Goal: Task Accomplishment & Management: Manage account settings

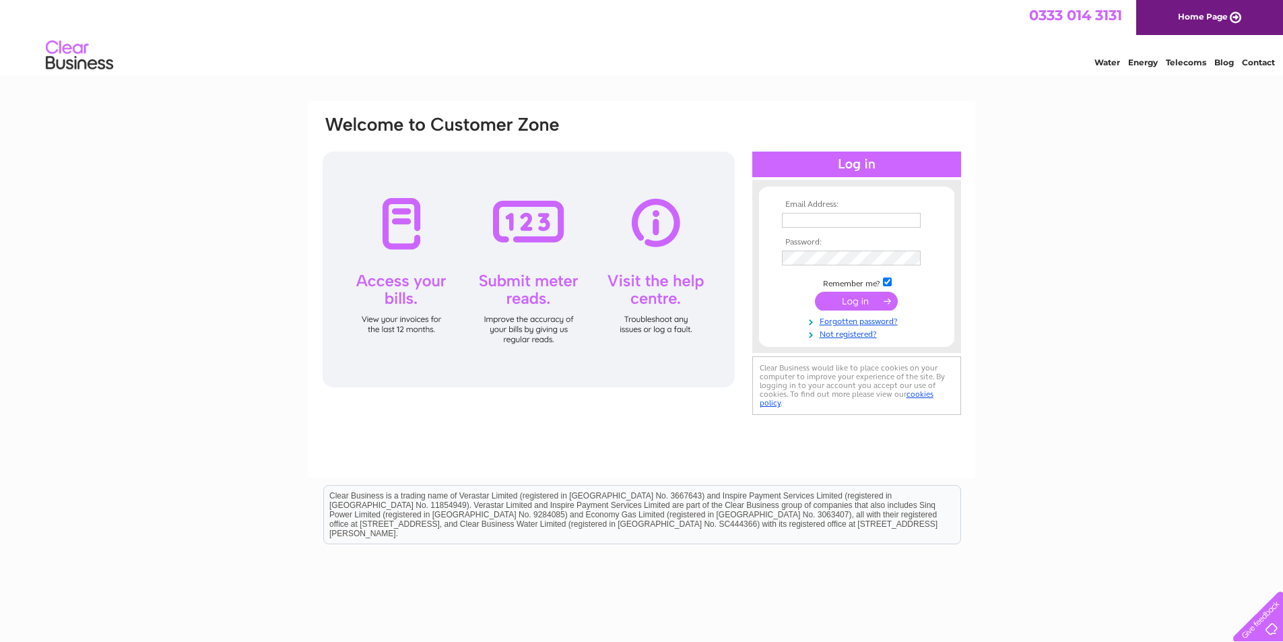
type input "toyworld94@gmail.com"
click at [869, 298] on input "submit" at bounding box center [856, 301] width 83 height 19
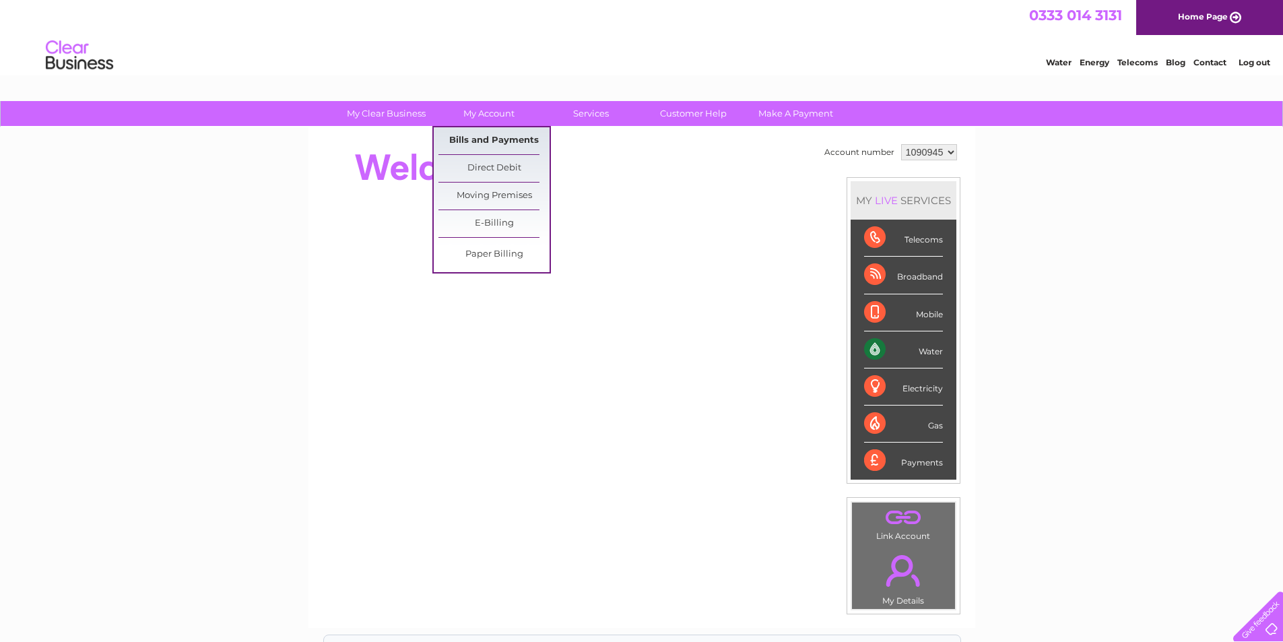
click at [481, 138] on link "Bills and Payments" at bounding box center [493, 140] width 111 height 27
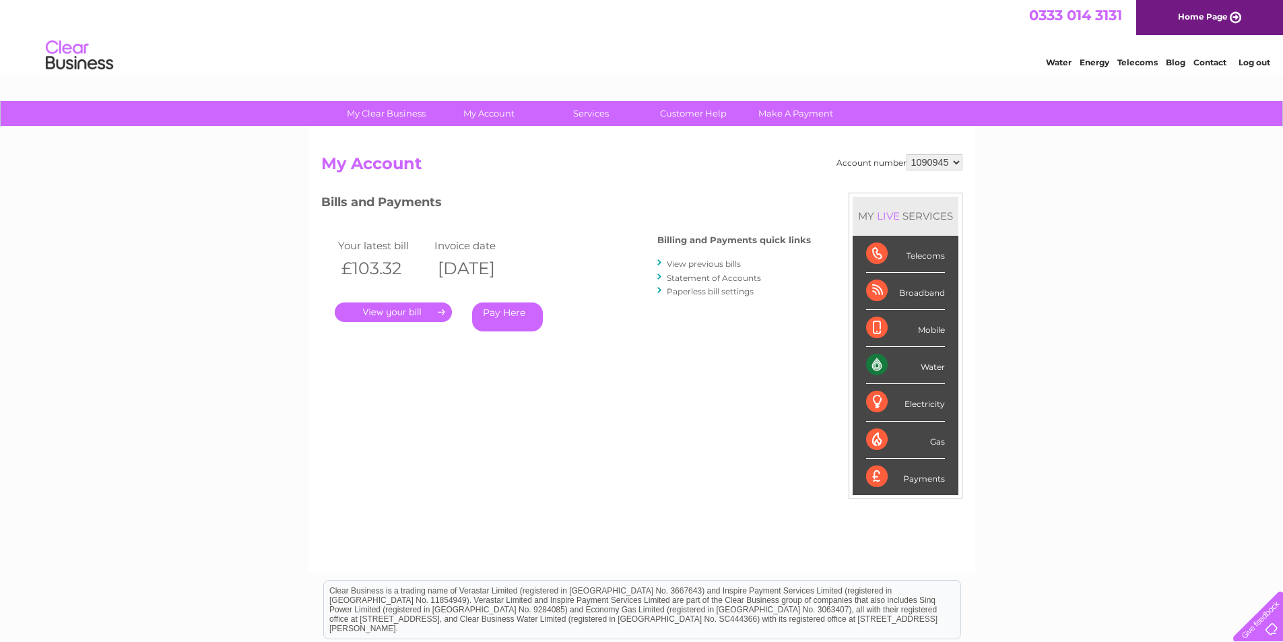
click at [384, 311] on link "." at bounding box center [393, 312] width 117 height 20
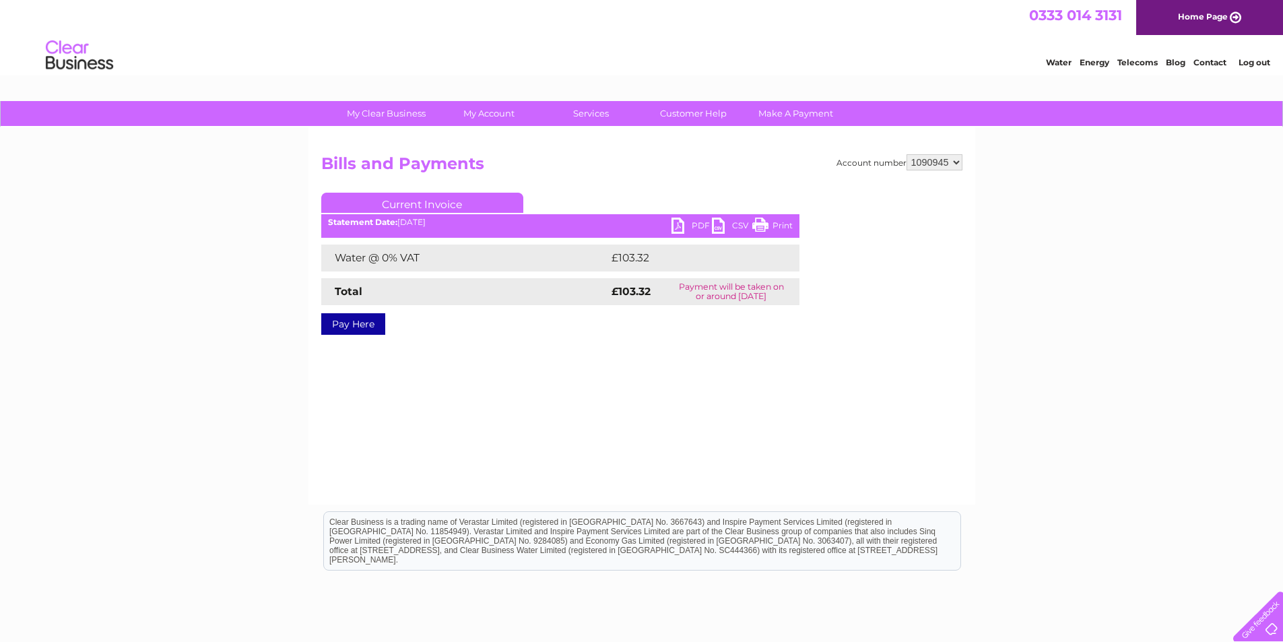
click at [681, 223] on link "PDF" at bounding box center [691, 228] width 40 height 20
click at [1244, 59] on link "Log out" at bounding box center [1254, 62] width 32 height 10
